Goal: Task Accomplishment & Management: Manage account settings

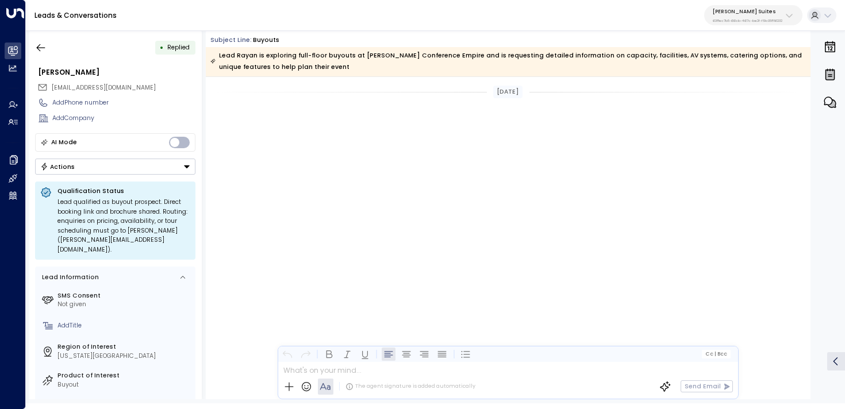
scroll to position [1645, 0]
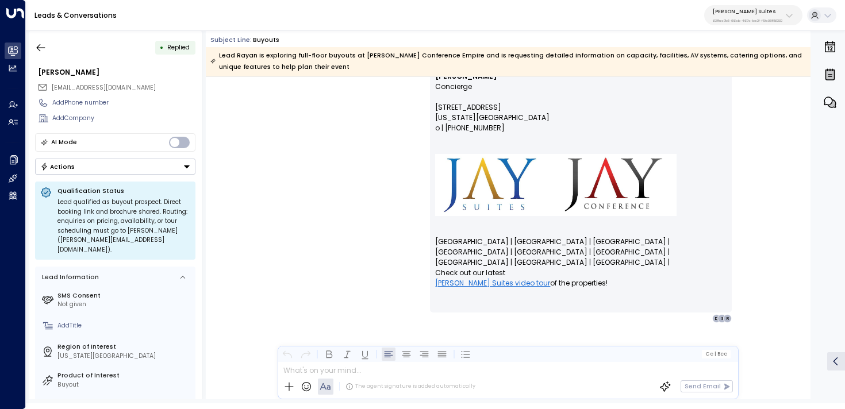
click at [742, 13] on p "[PERSON_NAME] Suites" at bounding box center [748, 11] width 70 height 7
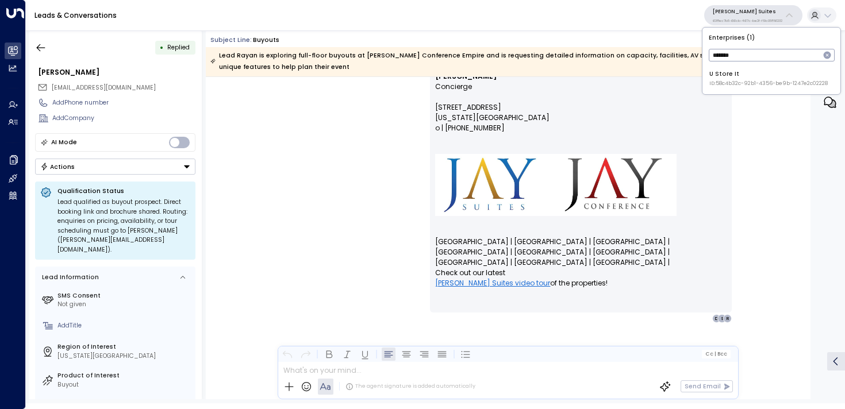
type input "*******"
click at [723, 88] on li "U Store It ID: 58c4b32c-92b1-4356-be9b-1247e2c02228" at bounding box center [771, 78] width 131 height 25
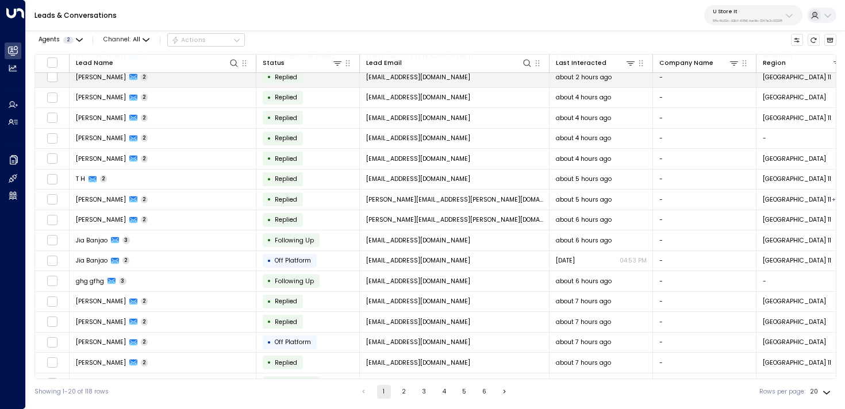
scroll to position [28, 0]
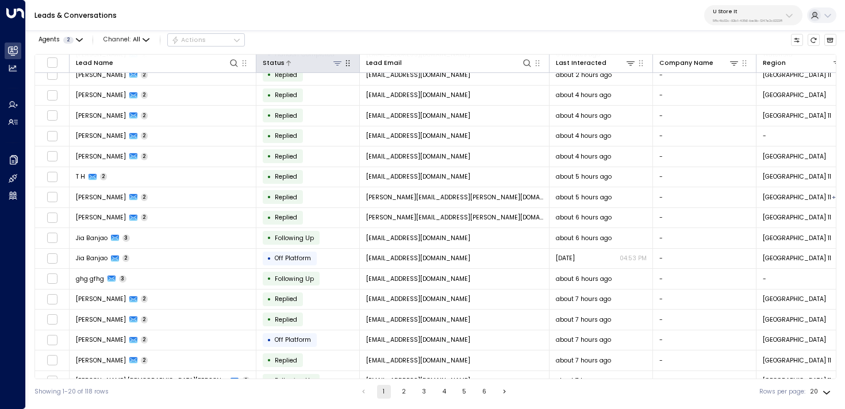
click at [338, 64] on icon at bounding box center [337, 63] width 9 height 9
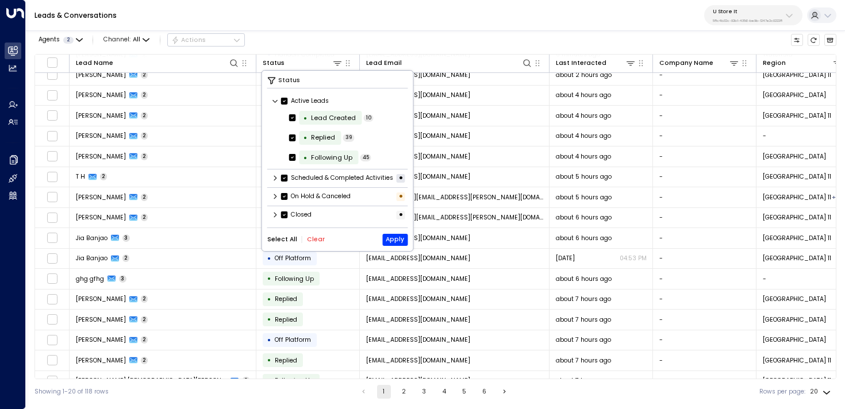
click at [272, 218] on icon at bounding box center [275, 214] width 7 height 7
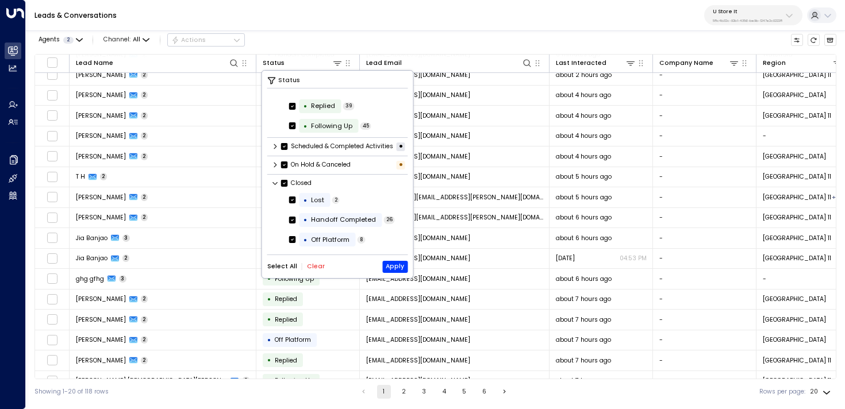
scroll to position [39, 0]
click at [276, 171] on div "On Hold & Canceled •" at bounding box center [337, 165] width 141 height 14
click at [315, 264] on button "Clear" at bounding box center [316, 266] width 18 height 7
click at [337, 221] on div "Handoff Completed" at bounding box center [343, 220] width 65 height 10
click at [402, 267] on button "Apply" at bounding box center [394, 267] width 25 height 12
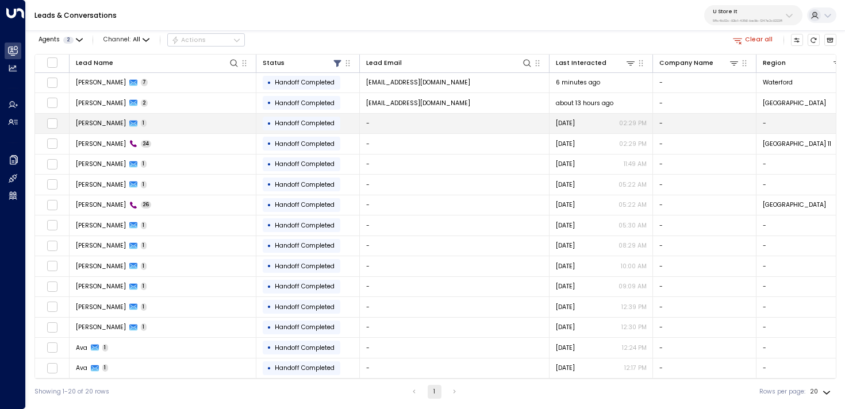
click at [219, 122] on td "[PERSON_NAME] 1" at bounding box center [163, 124] width 187 height 20
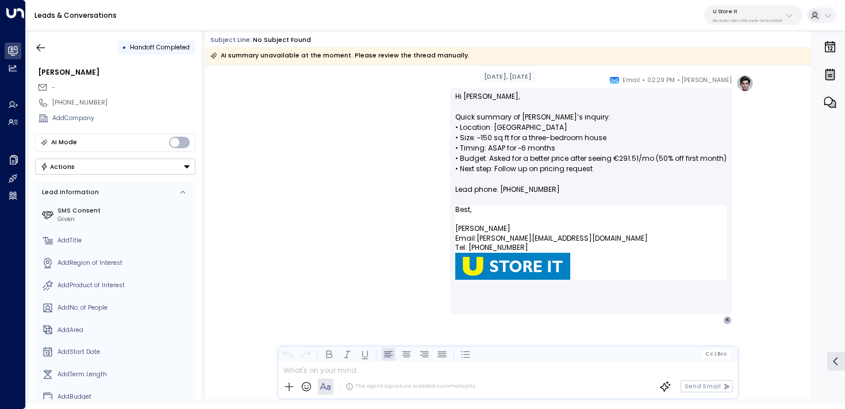
scroll to position [61, 0]
click at [458, 98] on p "Hi [PERSON_NAME], Quick summary of [PERSON_NAME]’s inquiry: • Location: [GEOGRA…" at bounding box center [590, 149] width 271 height 114
click at [471, 99] on p "Hi [PERSON_NAME], Quick summary of [PERSON_NAME]’s inquiry: • Location: [GEOGRA…" at bounding box center [590, 149] width 271 height 114
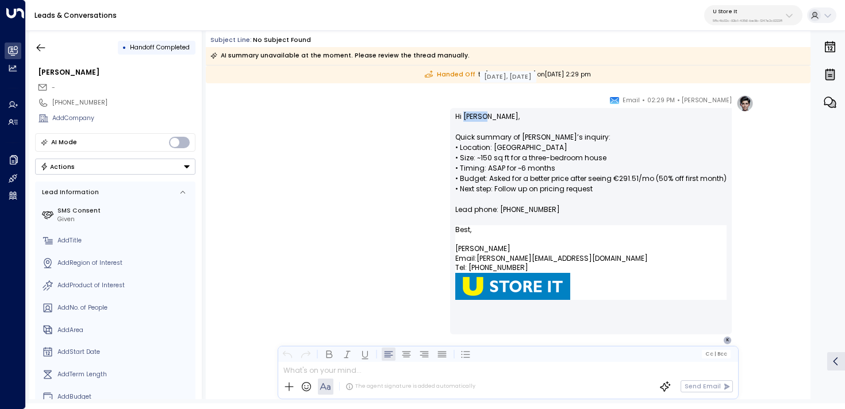
scroll to position [44, 0]
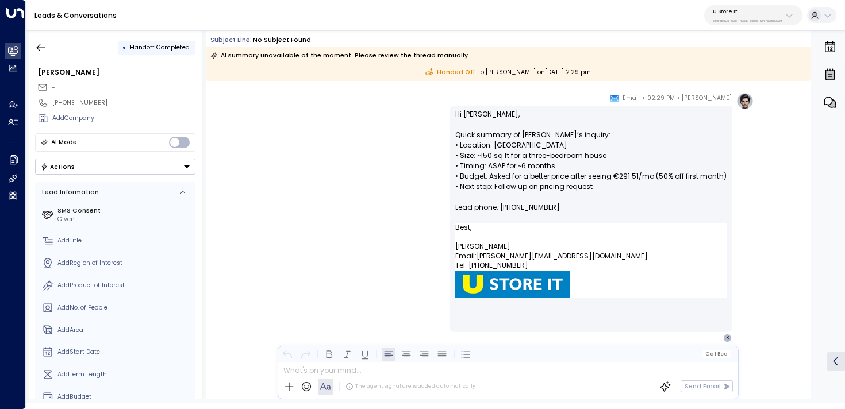
click at [394, 199] on div "[PERSON_NAME] • 02:29 PM • Email Hi [PERSON_NAME], Quick summary of [PERSON_NAM…" at bounding box center [507, 218] width 491 height 250
click at [446, 91] on div "[DATE], [DATE] Handed Off to [PERSON_NAME] [DATE][DATE] 2:29 pm [PERSON_NAME] •…" at bounding box center [508, 225] width 604 height 407
click at [47, 43] on button "button" at bounding box center [40, 47] width 21 height 21
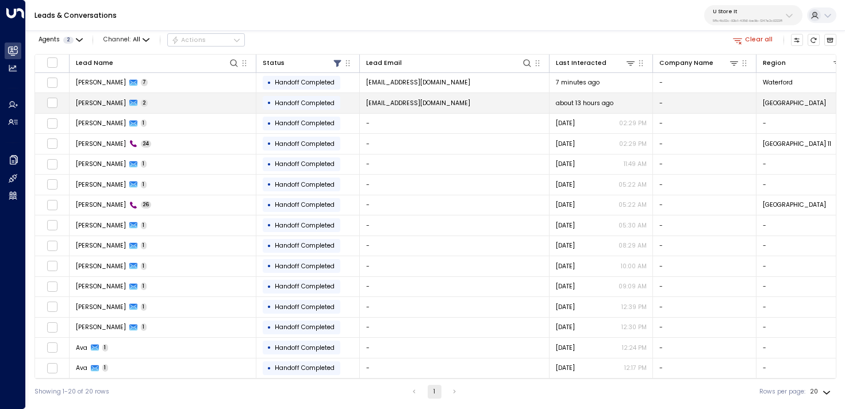
click at [184, 101] on td "[PERSON_NAME] 2" at bounding box center [163, 103] width 187 height 20
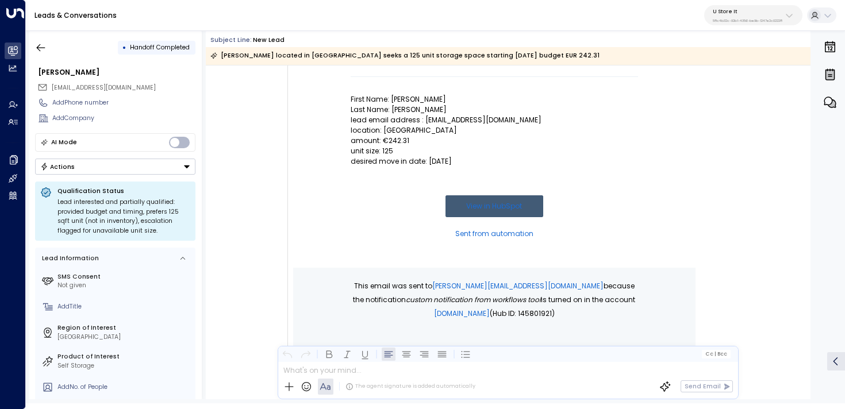
scroll to position [163, 0]
drag, startPoint x: 344, startPoint y: 98, endPoint x: 501, endPoint y: 167, distance: 171.6
click at [501, 167] on td "New Lead First Name: [PERSON_NAME] Last Name: [PERSON_NAME] lead email address …" at bounding box center [494, 115] width 402 height 308
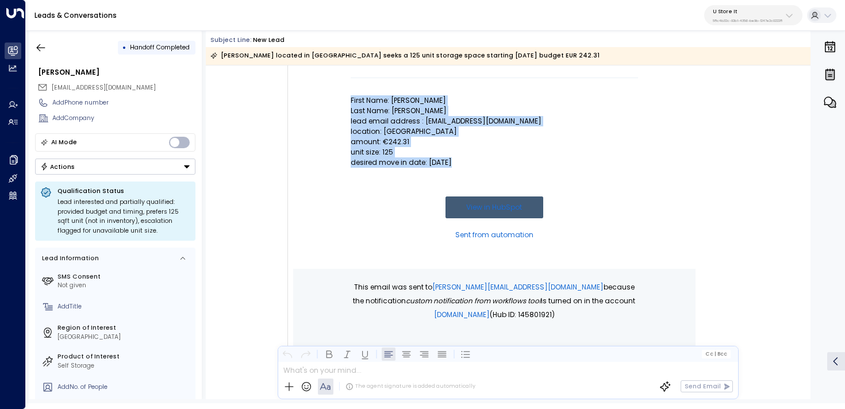
click at [501, 168] on td at bounding box center [494, 182] width 287 height 29
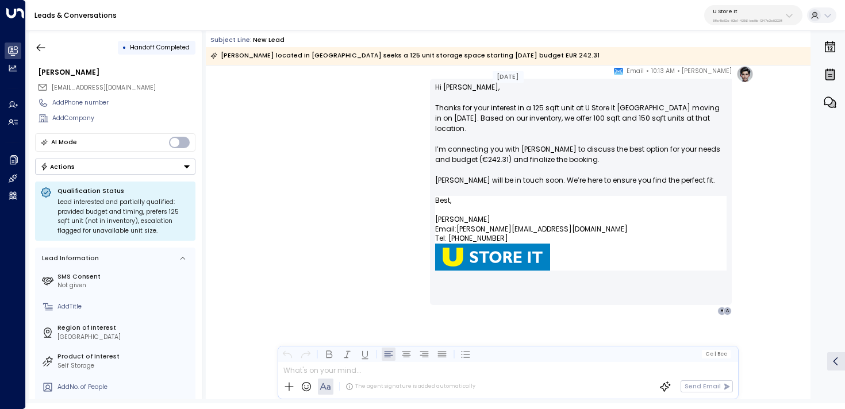
scroll to position [610, 0]
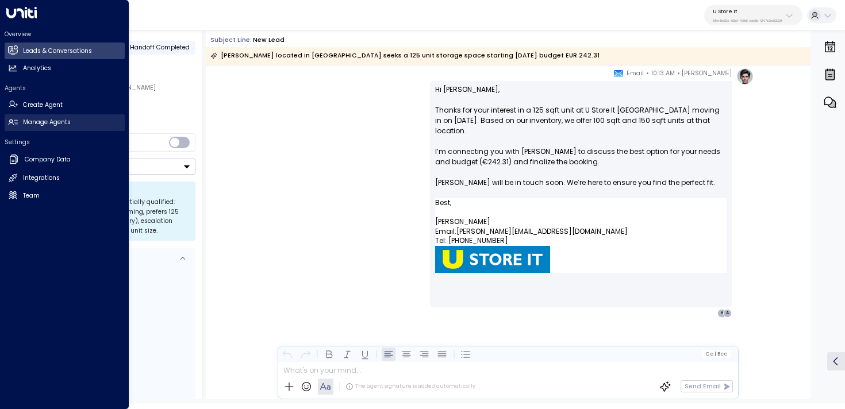
click at [11, 121] on icon at bounding box center [10, 121] width 3 height 3
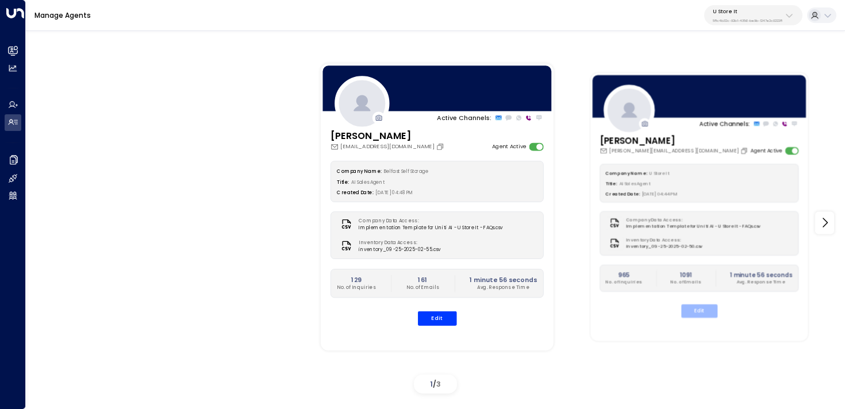
click at [707, 310] on button "Edit" at bounding box center [699, 311] width 36 height 13
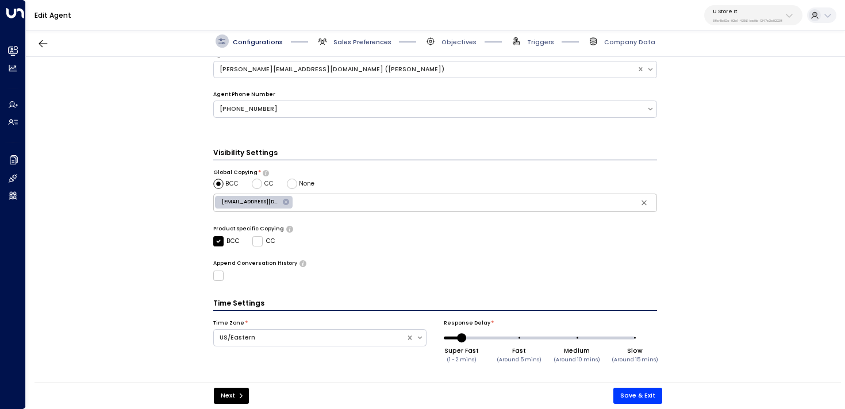
click at [358, 44] on span "Sales Preferences" at bounding box center [362, 42] width 58 height 9
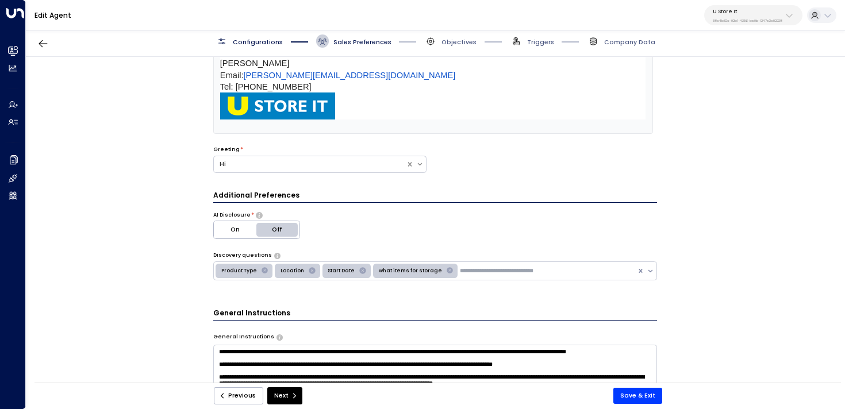
scroll to position [230, 0]
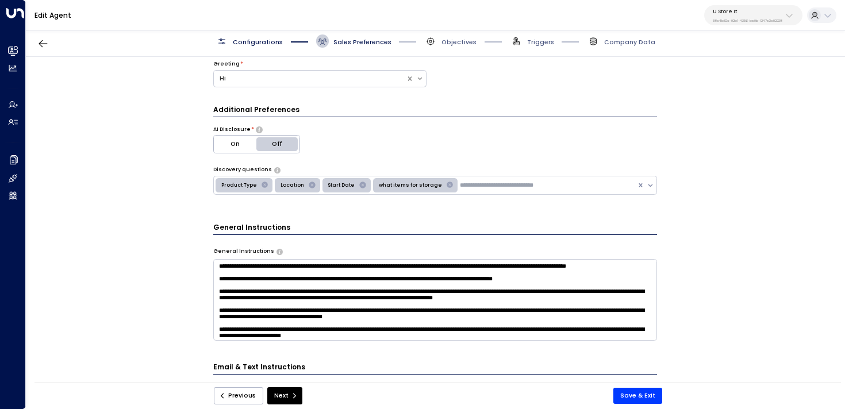
click at [445, 33] on div "Configurations Sales Preferences Objectives Triggers Company Data" at bounding box center [435, 41] width 819 height 31
click at [446, 51] on div "Configurations Sales Preferences Objectives Triggers Company Data" at bounding box center [435, 41] width 819 height 31
click at [451, 44] on span "Objectives" at bounding box center [458, 42] width 35 height 9
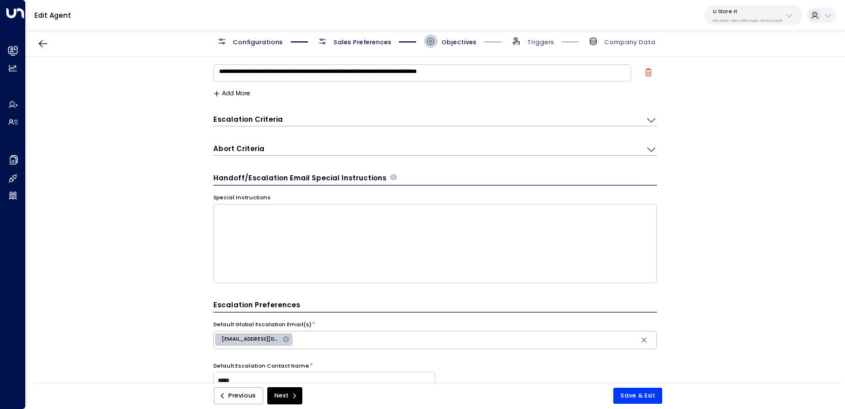
scroll to position [195, 0]
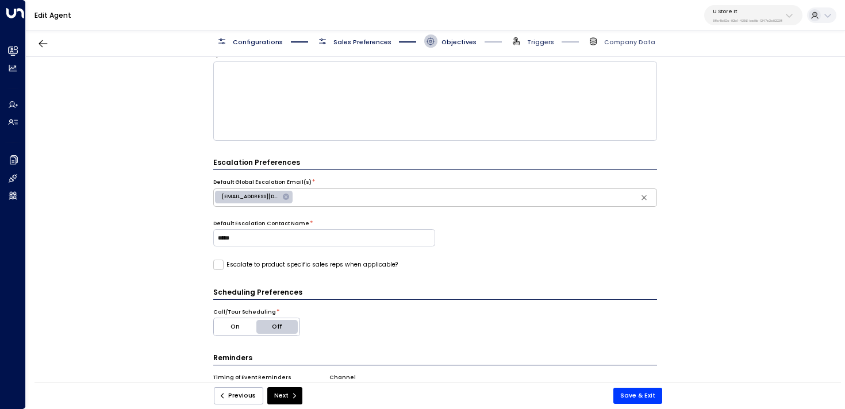
click at [534, 45] on span "Triggers" at bounding box center [540, 42] width 27 height 9
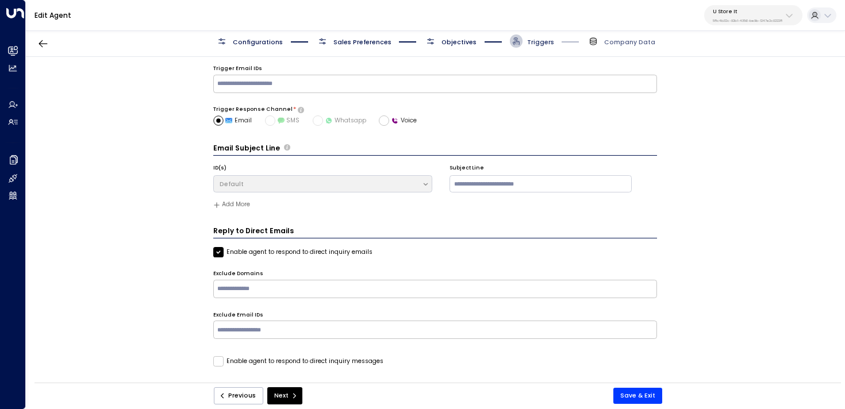
scroll to position [13, 0]
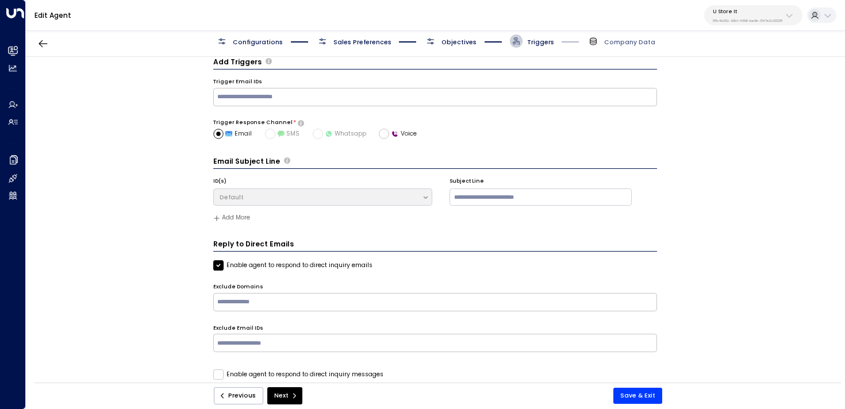
click at [440, 34] on div "Configurations Sales Preferences Objectives Triggers Company Data" at bounding box center [435, 41] width 819 height 31
click at [445, 43] on span "Objectives" at bounding box center [458, 42] width 35 height 9
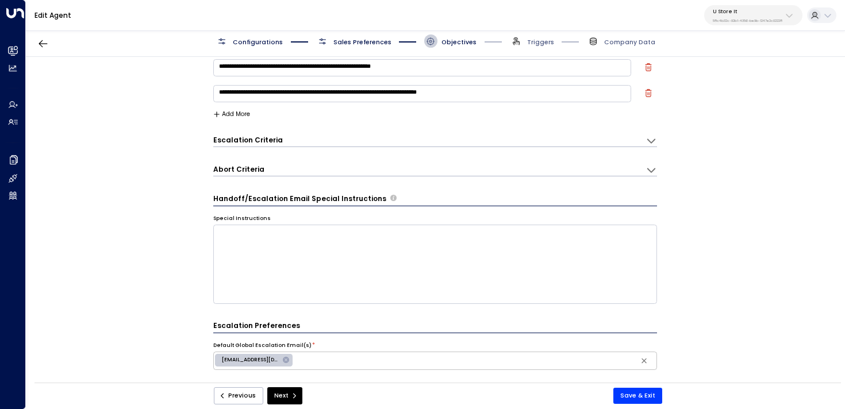
scroll to position [68, 0]
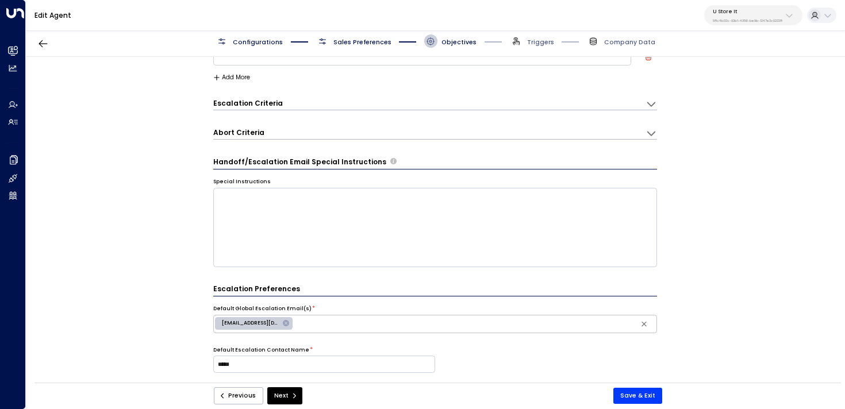
click at [368, 102] on div "Escalation Criteria Reset" at bounding box center [424, 103] width 423 height 10
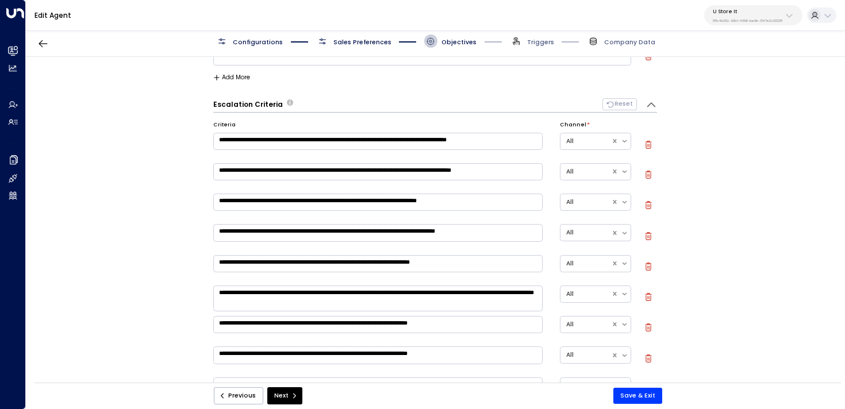
click at [518, 172] on textarea "**********" at bounding box center [377, 171] width 329 height 17
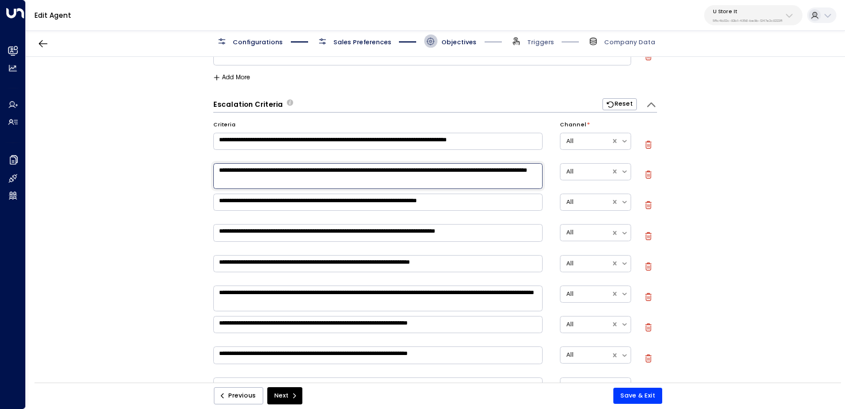
type textarea "**********"
click at [152, 222] on div "**********" at bounding box center [435, 223] width 818 height 332
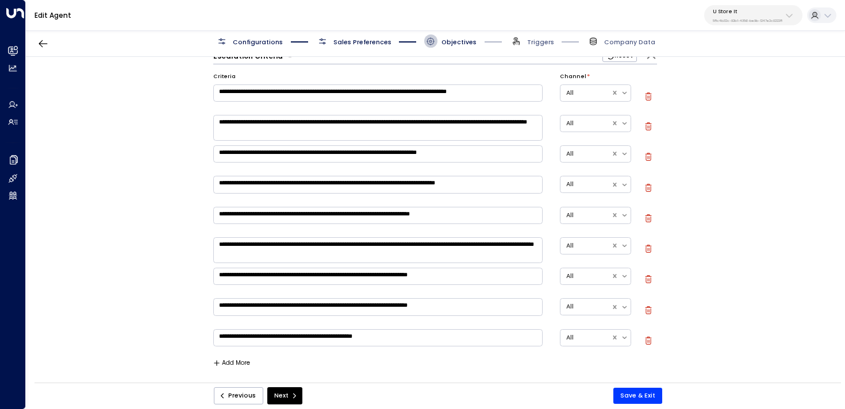
scroll to position [117, 0]
click at [648, 186] on icon "button" at bounding box center [648, 187] width 8 height 8
type textarea "**********"
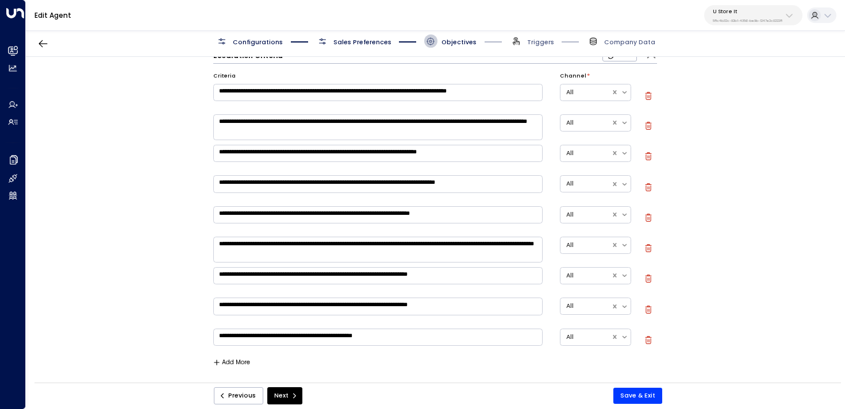
type textarea "**********"
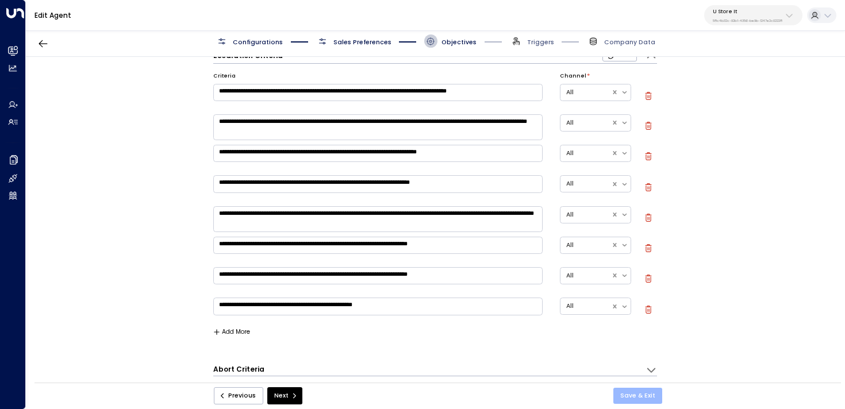
click at [636, 392] on button "Save & Exit" at bounding box center [637, 396] width 49 height 16
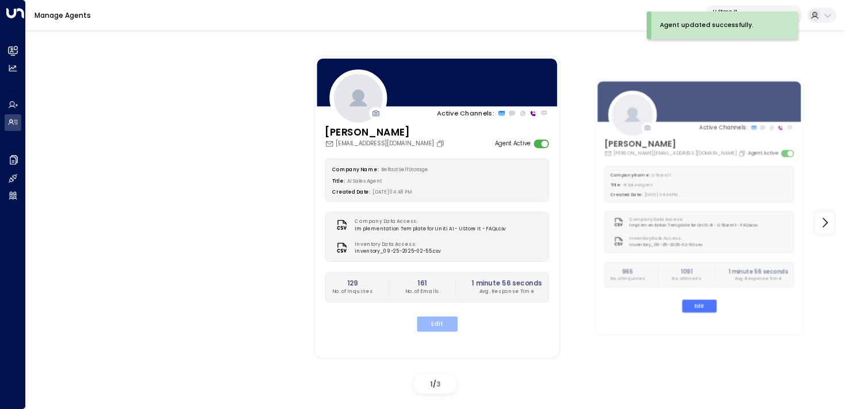
click at [429, 323] on button "Edit" at bounding box center [436, 324] width 41 height 15
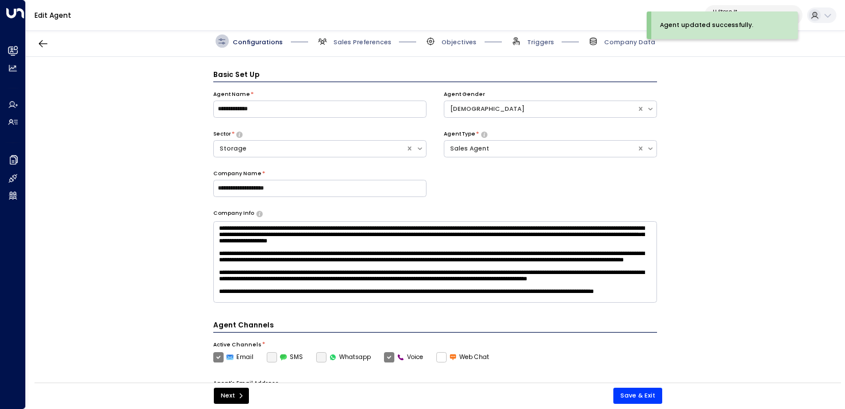
scroll to position [13, 0]
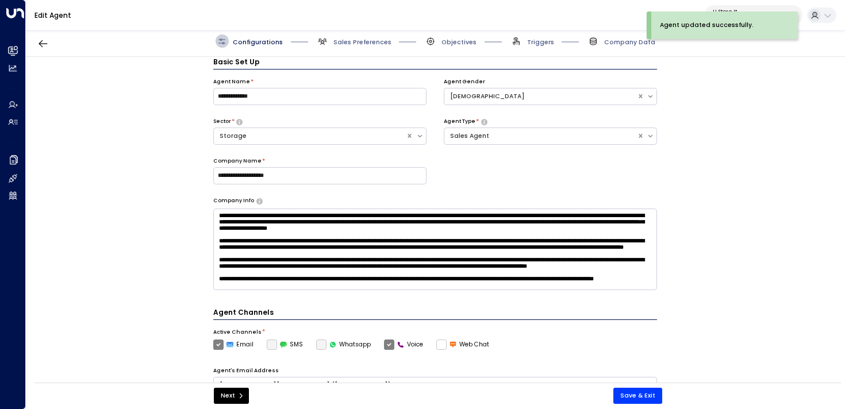
click at [456, 50] on div "Configurations Sales Preferences Objectives Triggers Company Data" at bounding box center [435, 41] width 819 height 31
click at [466, 41] on span "Objectives" at bounding box center [458, 42] width 35 height 9
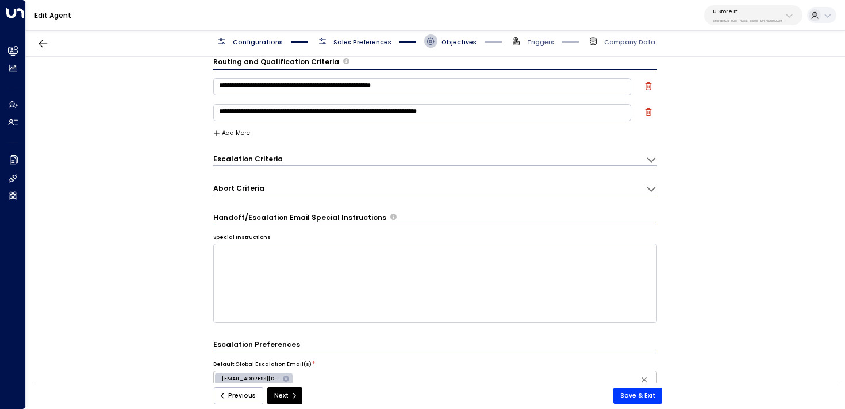
click at [302, 192] on div "Abort Criteria" at bounding box center [429, 188] width 433 height 11
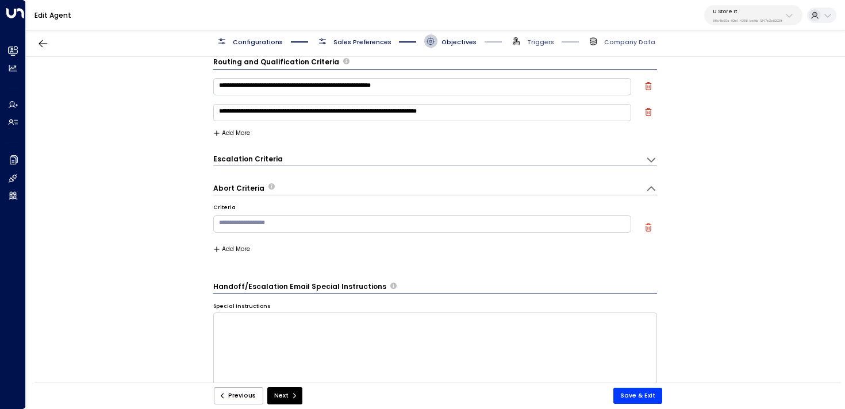
click at [350, 155] on div "Escalation Criteria Reset" at bounding box center [424, 159] width 423 height 10
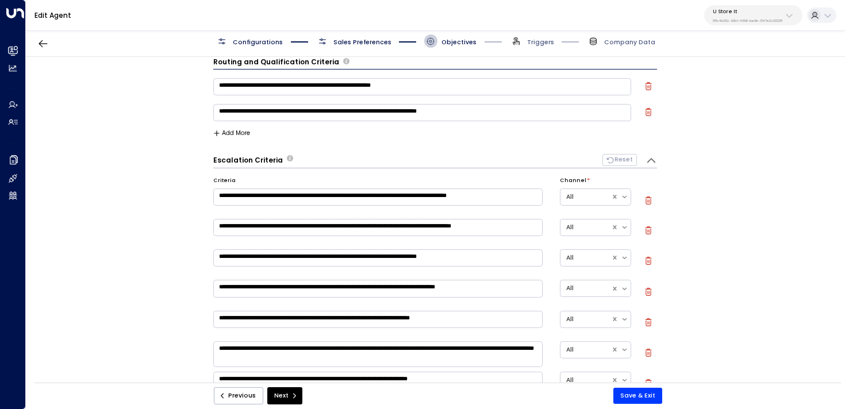
click at [512, 229] on textarea "**********" at bounding box center [377, 227] width 329 height 17
type textarea "**********"
click at [680, 284] on div "**********" at bounding box center [435, 223] width 818 height 332
click at [645, 291] on icon "button" at bounding box center [648, 292] width 8 height 8
type textarea "**********"
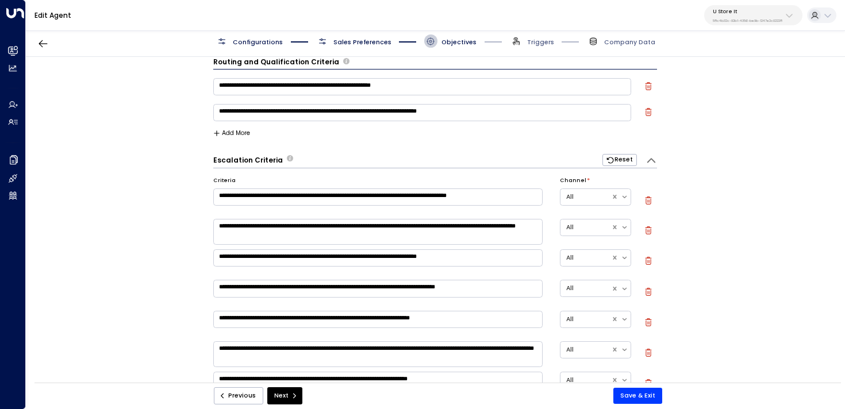
type textarea "**********"
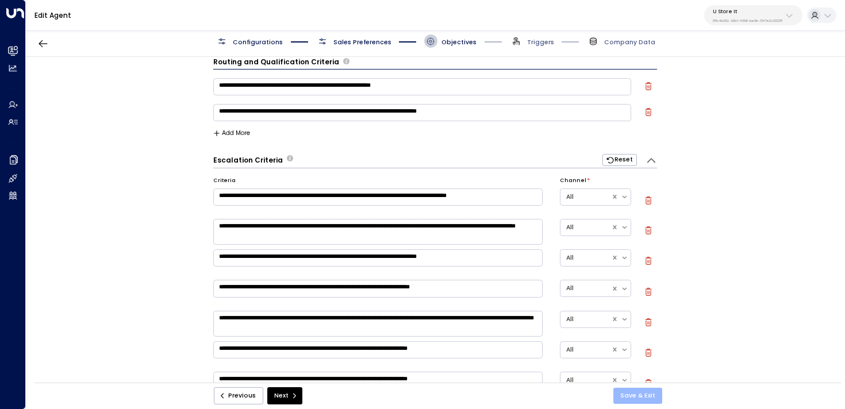
click at [644, 397] on button "Save & Exit" at bounding box center [637, 396] width 49 height 16
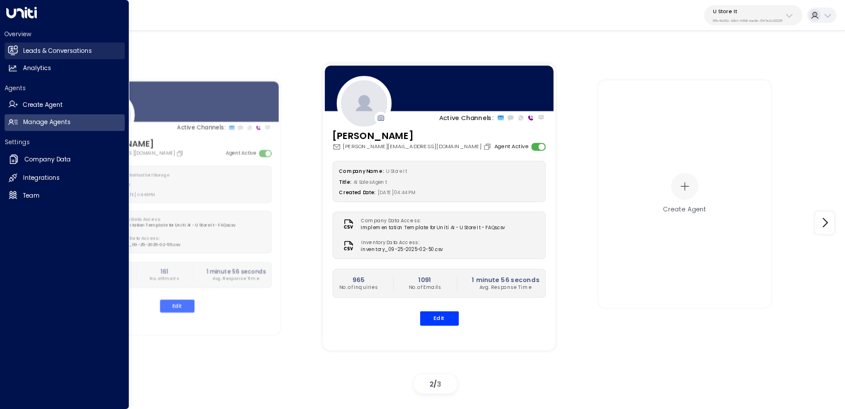
click at [15, 45] on link "Leads & Conversations Leads & Conversations" at bounding box center [65, 51] width 120 height 17
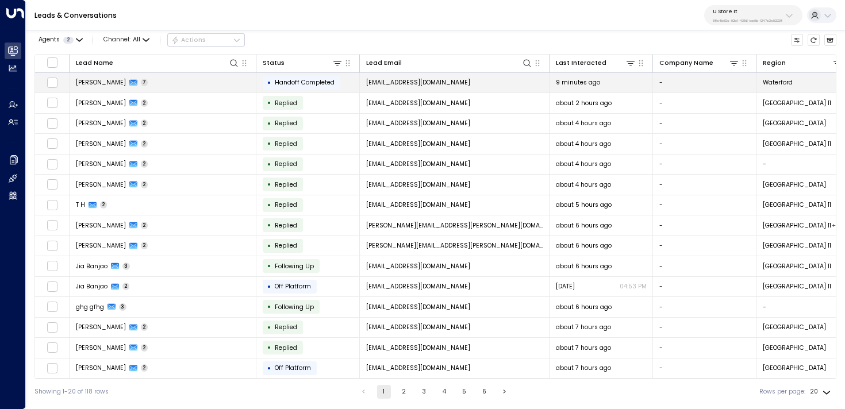
click at [191, 84] on td "[PERSON_NAME] 7" at bounding box center [163, 83] width 187 height 20
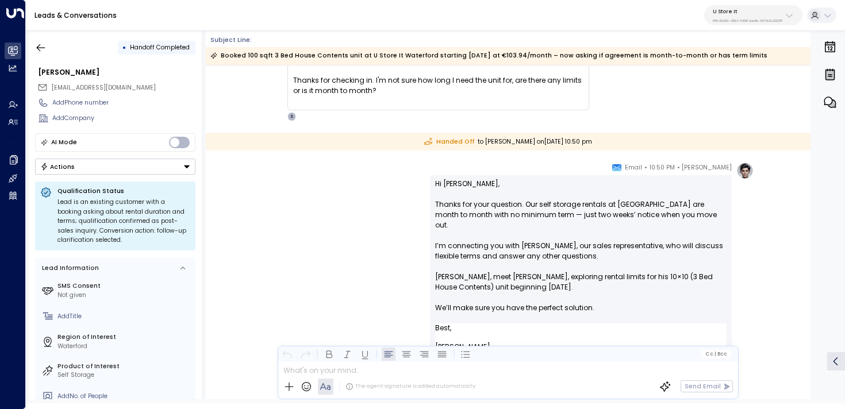
scroll to position [1970, 0]
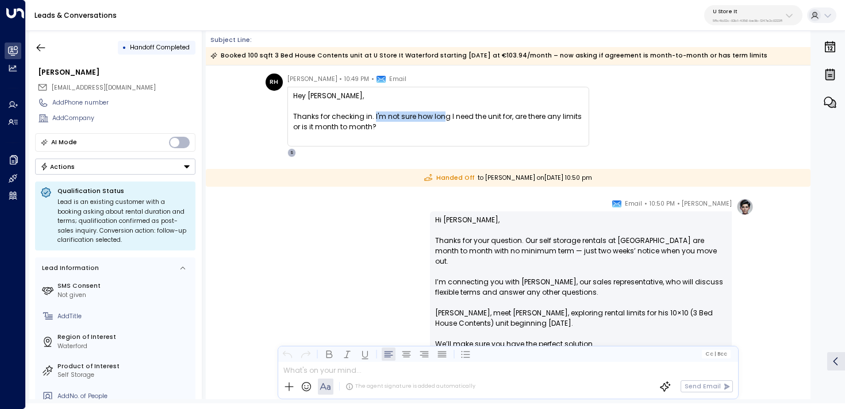
drag, startPoint x: 372, startPoint y: 117, endPoint x: 440, endPoint y: 119, distance: 67.8
click at [440, 119] on div "Thanks for checking in. I'm not sure how long I need the unit for, are there an…" at bounding box center [438, 121] width 290 height 21
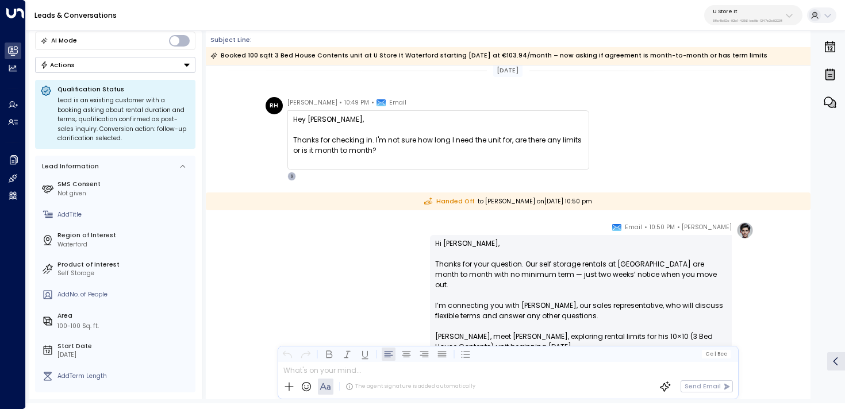
scroll to position [1912, 0]
